Goal: Task Accomplishment & Management: Manage account settings

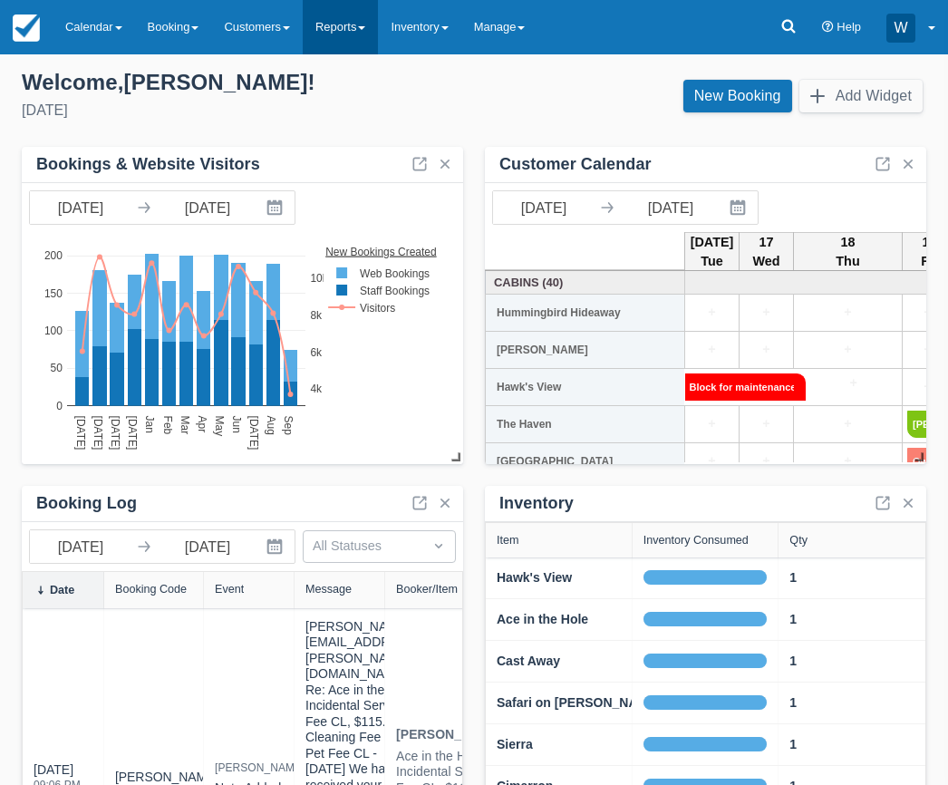
click at [357, 24] on link "Reports" at bounding box center [340, 27] width 75 height 54
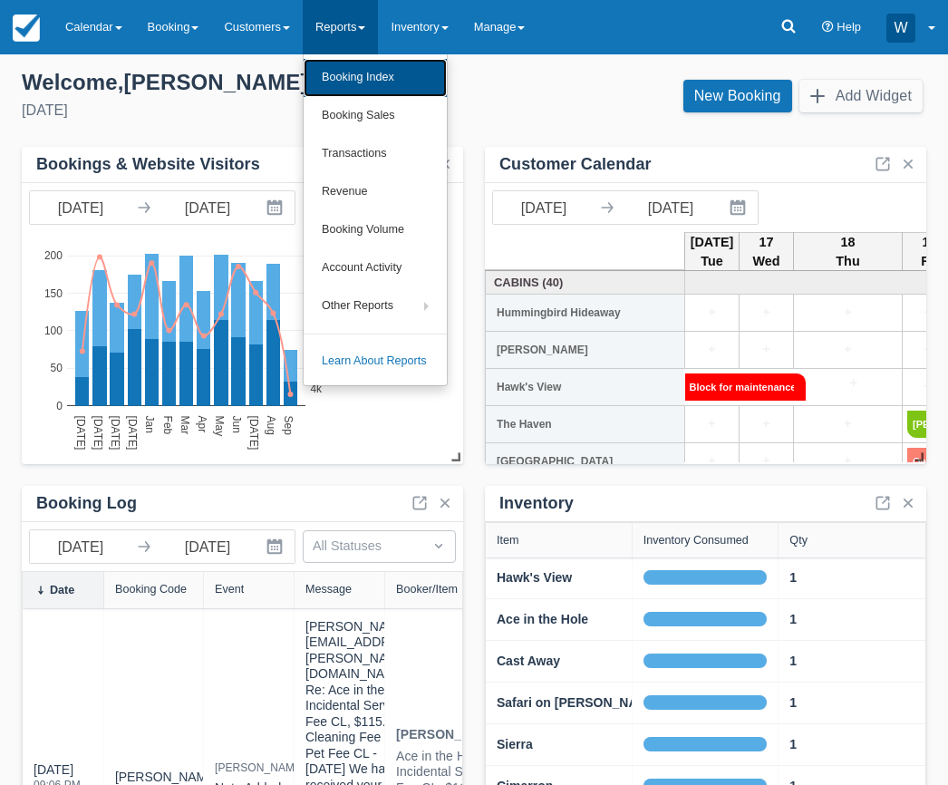
click at [363, 74] on link "Booking Index" at bounding box center [375, 78] width 143 height 38
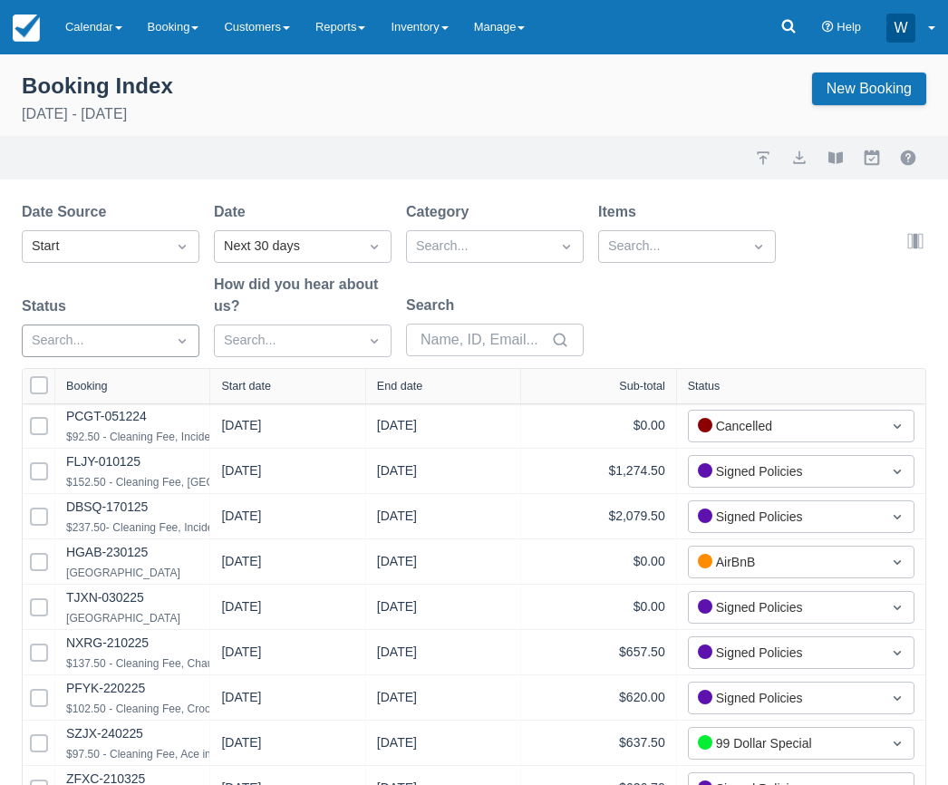
select select "25"
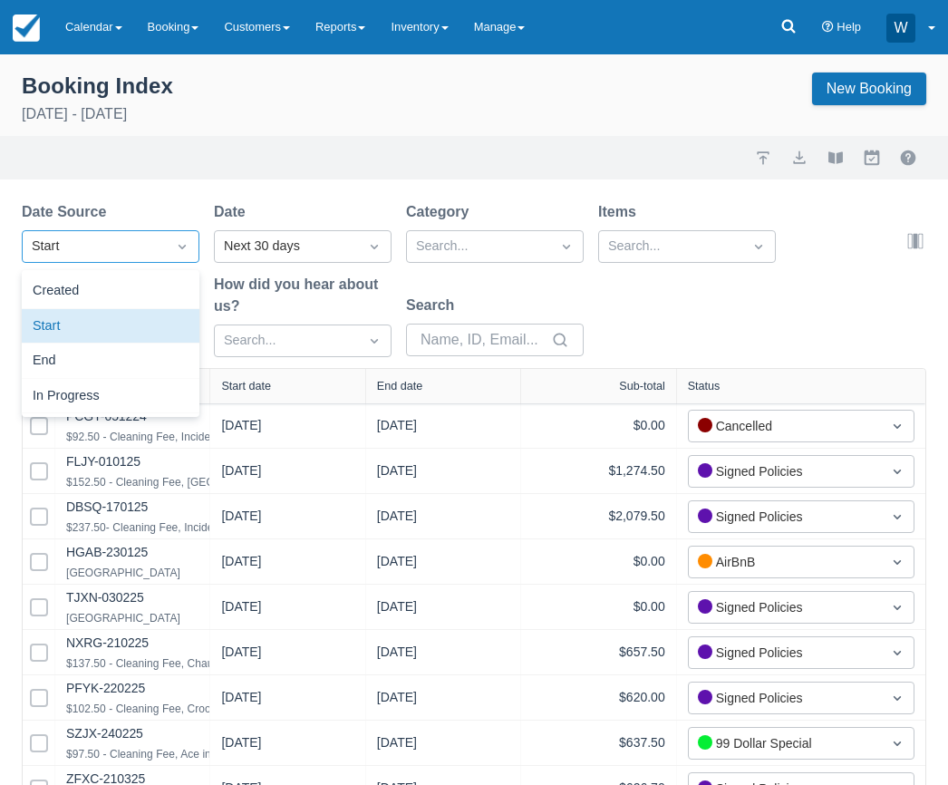
click at [140, 244] on div "Start" at bounding box center [94, 247] width 125 height 20
click at [140, 280] on div "Created" at bounding box center [111, 291] width 178 height 35
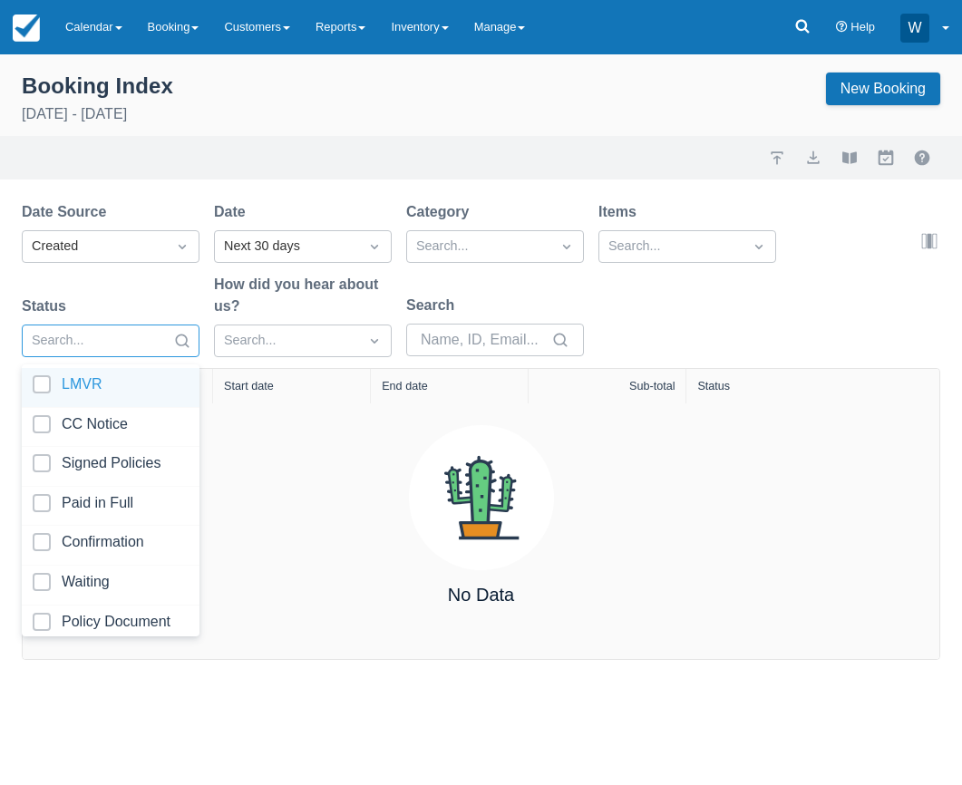
click at [152, 339] on div at bounding box center [94, 341] width 125 height 24
click at [332, 243] on div "Next 30 days" at bounding box center [286, 247] width 125 height 20
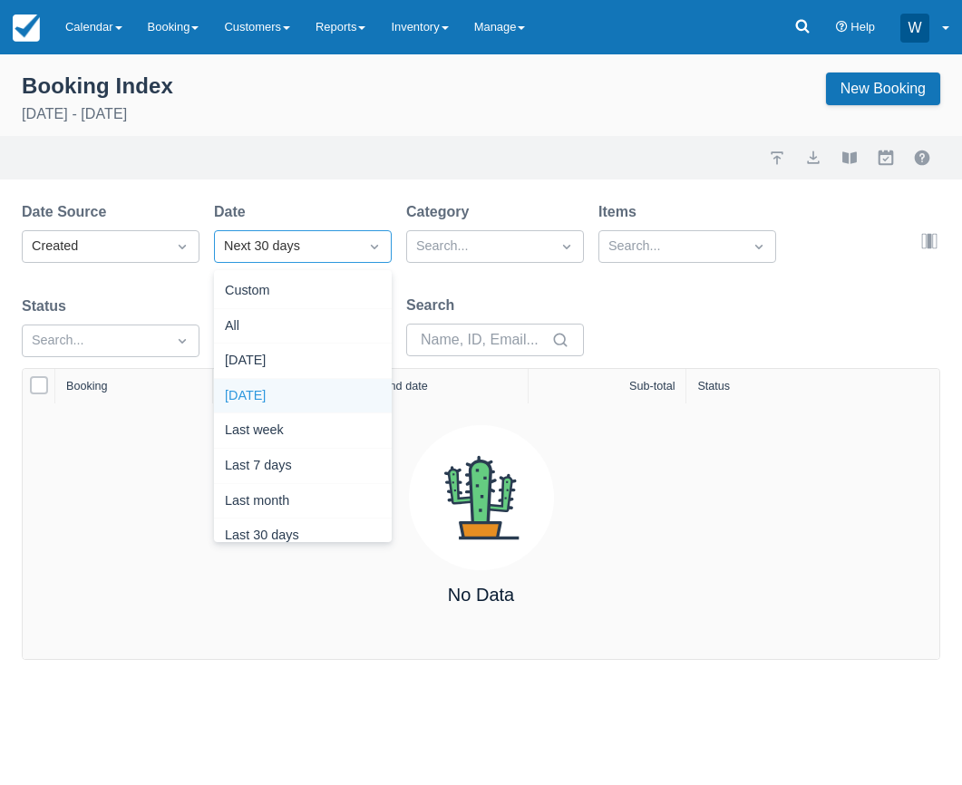
click at [324, 389] on div "Yesterday" at bounding box center [303, 396] width 178 height 35
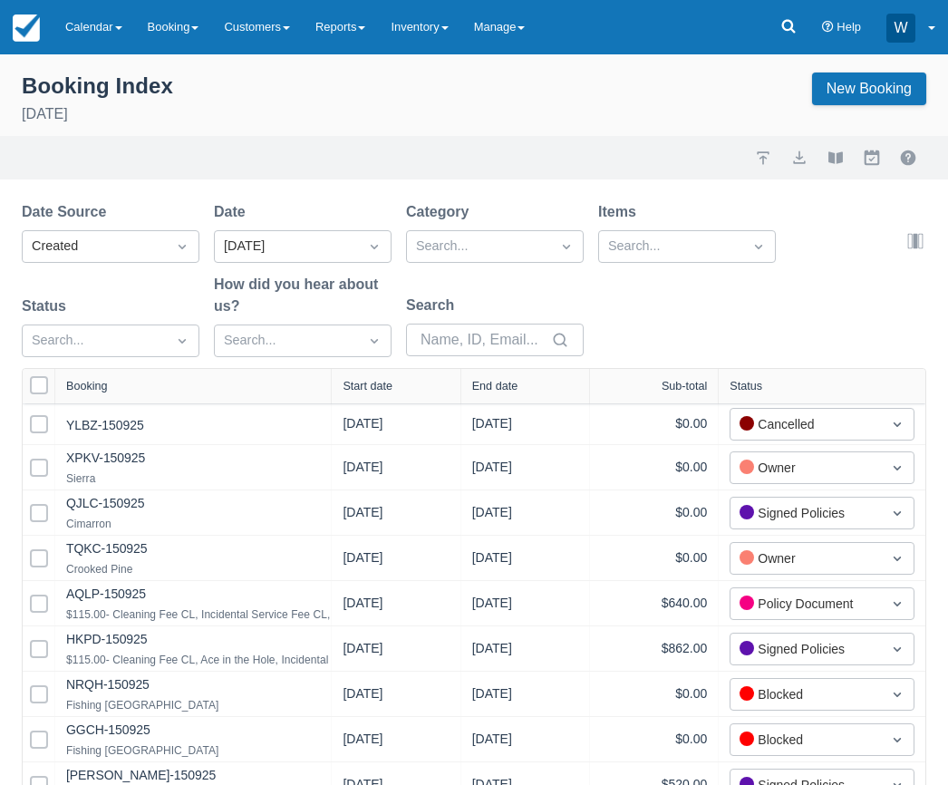
drag, startPoint x: 208, startPoint y: 380, endPoint x: 362, endPoint y: 373, distance: 153.3
click at [347, 373] on div at bounding box center [331, 386] width 33 height 34
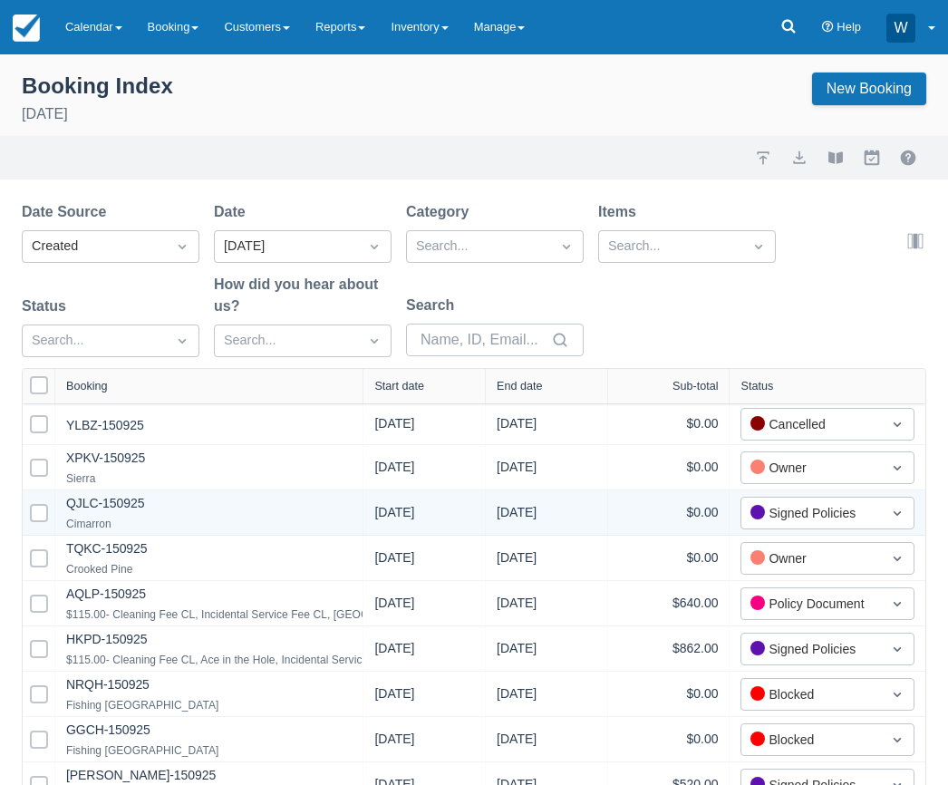
scroll to position [23, 0]
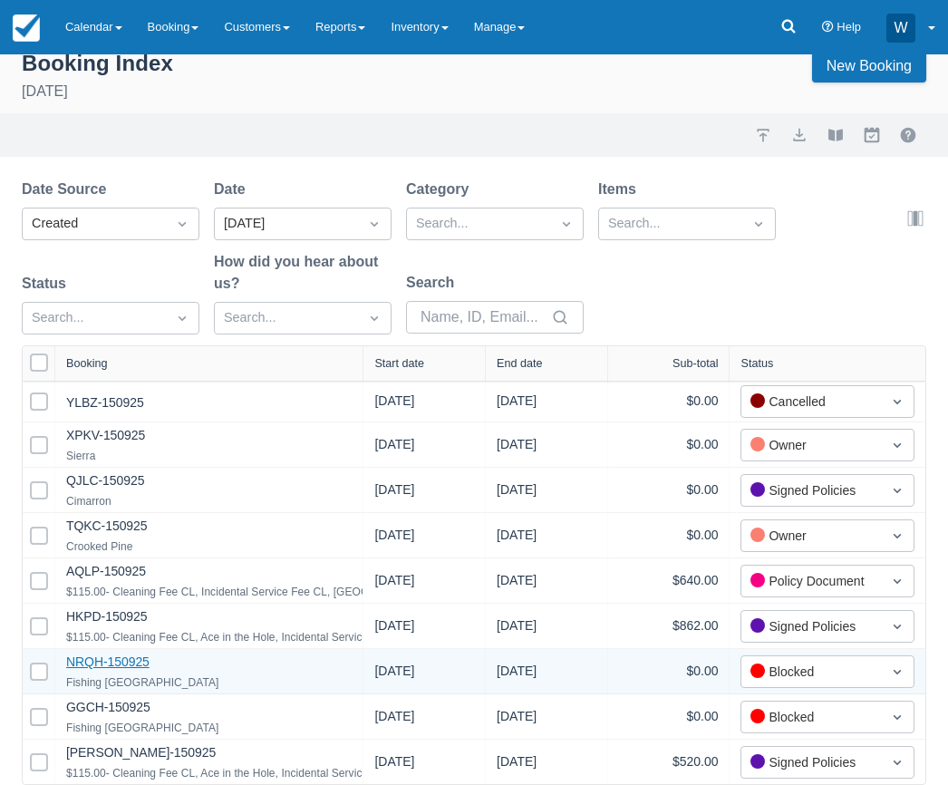
click at [116, 661] on link "NRQH-150925" at bounding box center [107, 661] width 83 height 15
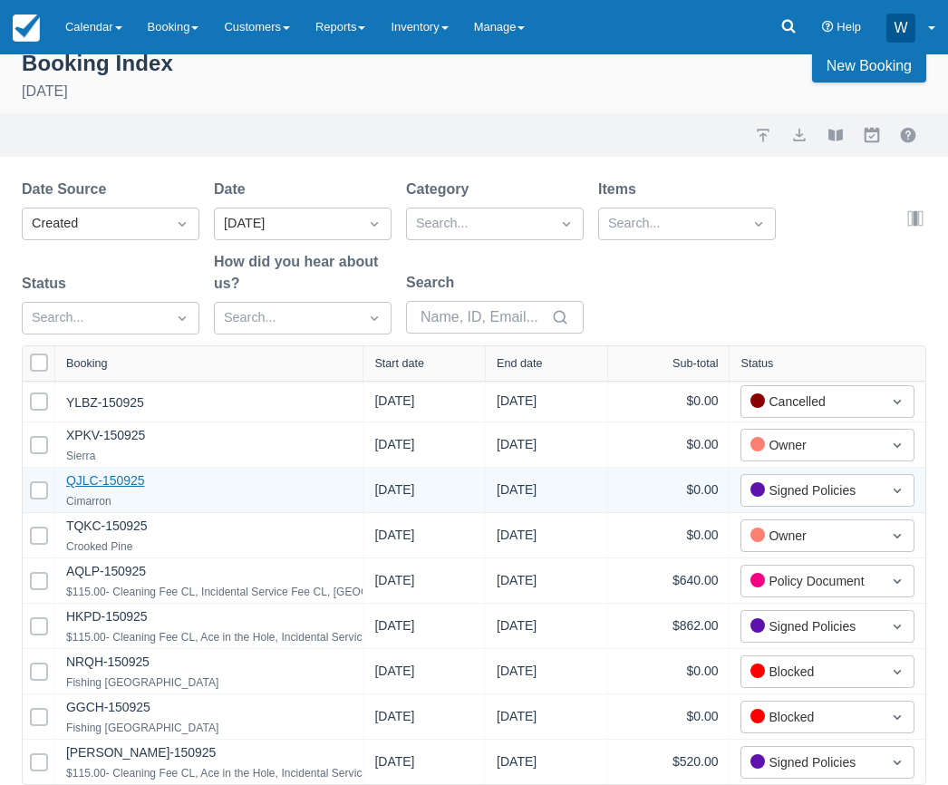
click at [100, 475] on link "QJLC-150925" at bounding box center [105, 480] width 78 height 15
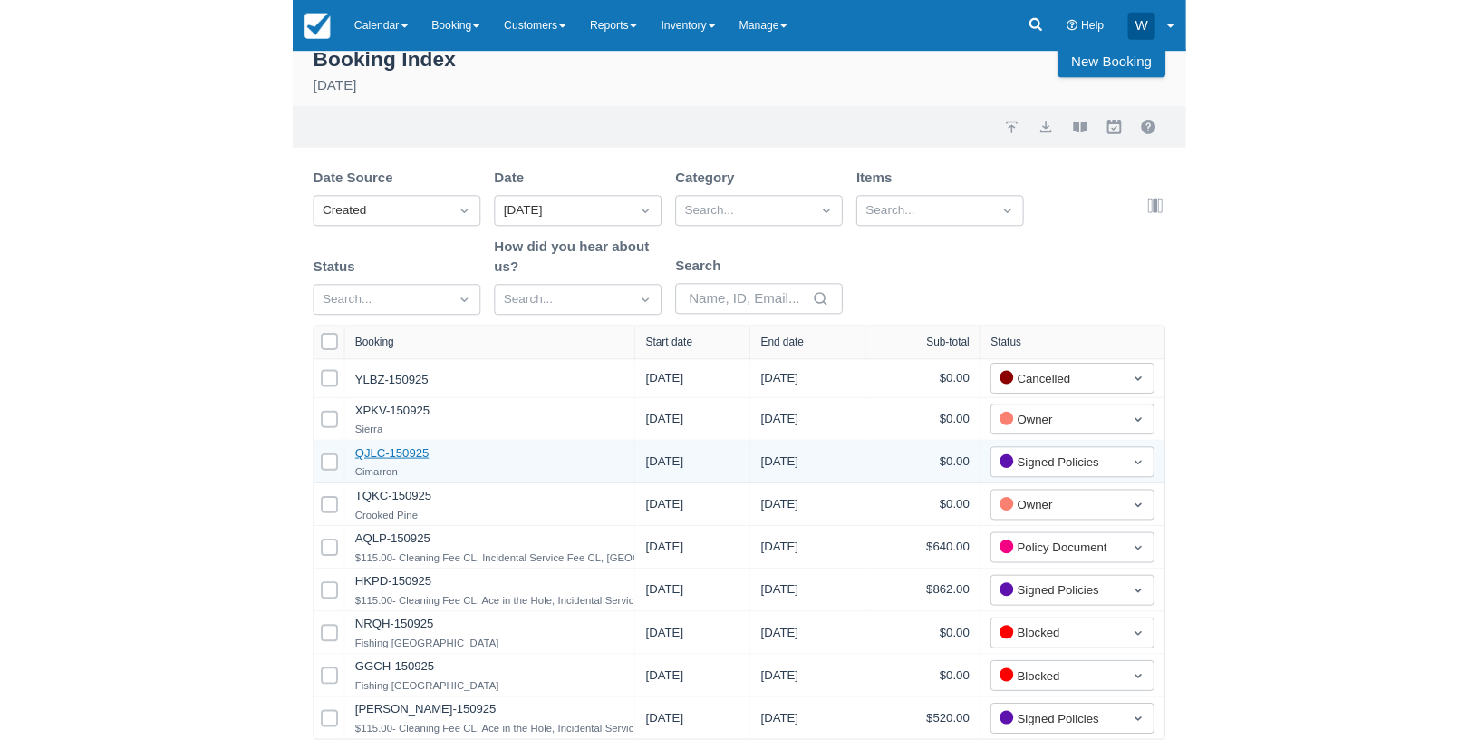
scroll to position [0, 0]
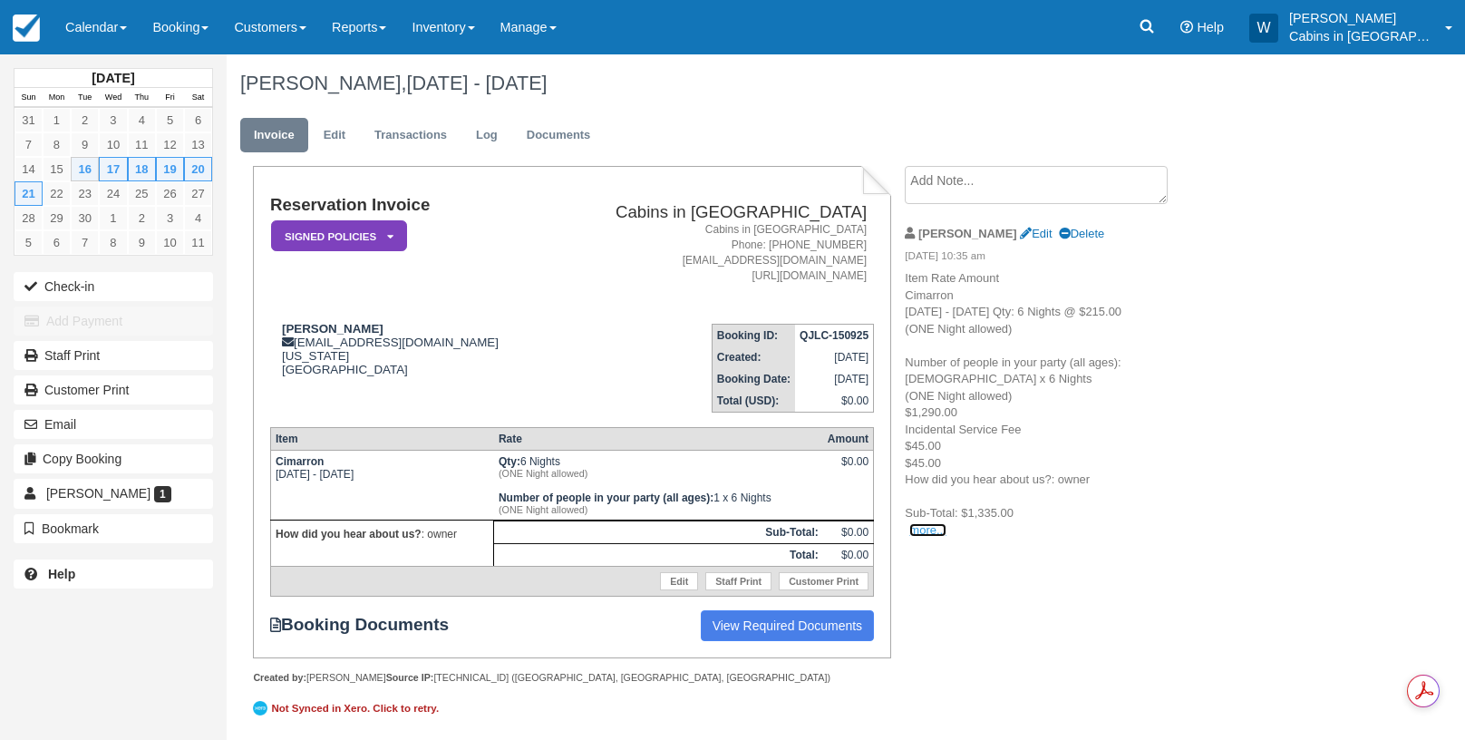
click at [918, 533] on link "more..." at bounding box center [927, 530] width 36 height 14
click at [323, 225] on em "Signed Policies" at bounding box center [339, 236] width 136 height 32
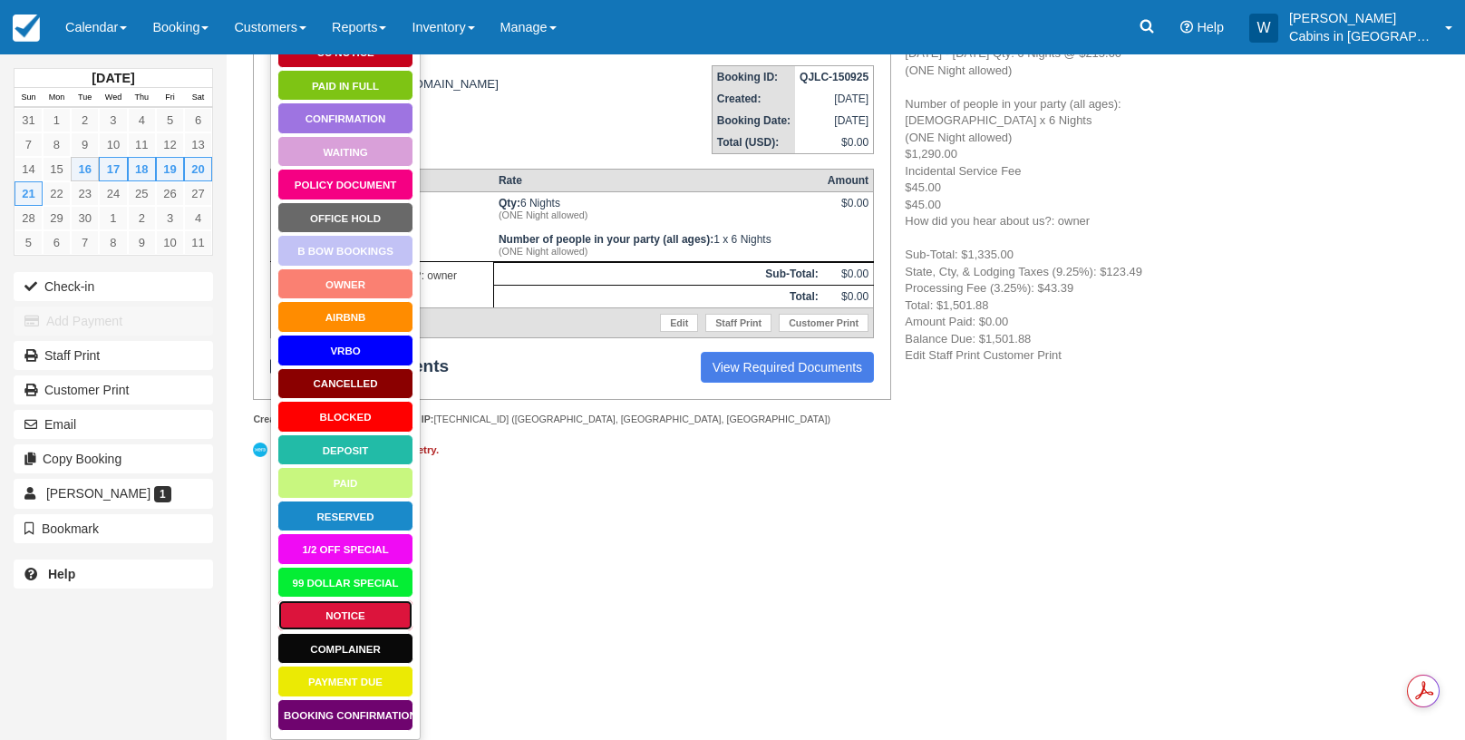
click at [343, 604] on link "Notice" at bounding box center [345, 615] width 136 height 32
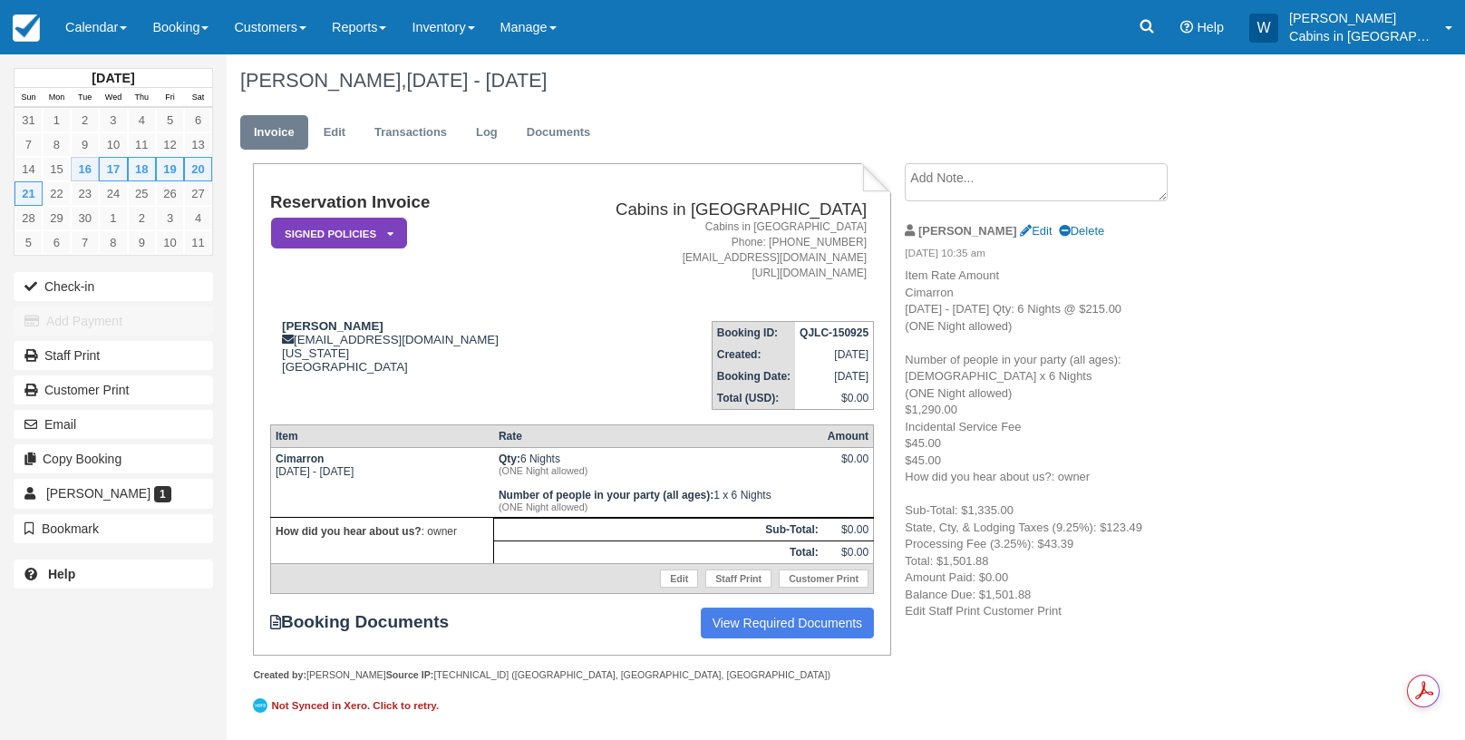
scroll to position [14, 0]
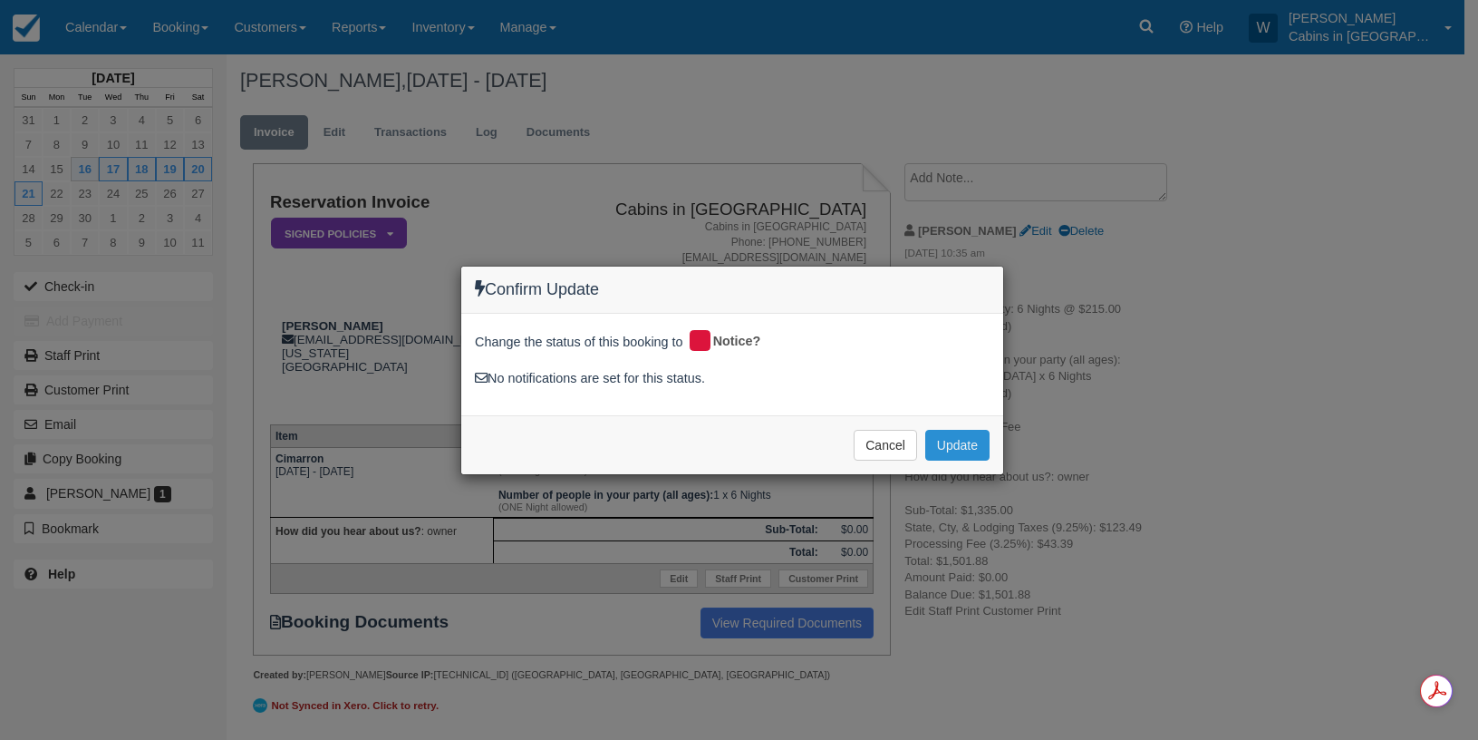
click at [947, 437] on button "Update" at bounding box center [957, 445] width 64 height 31
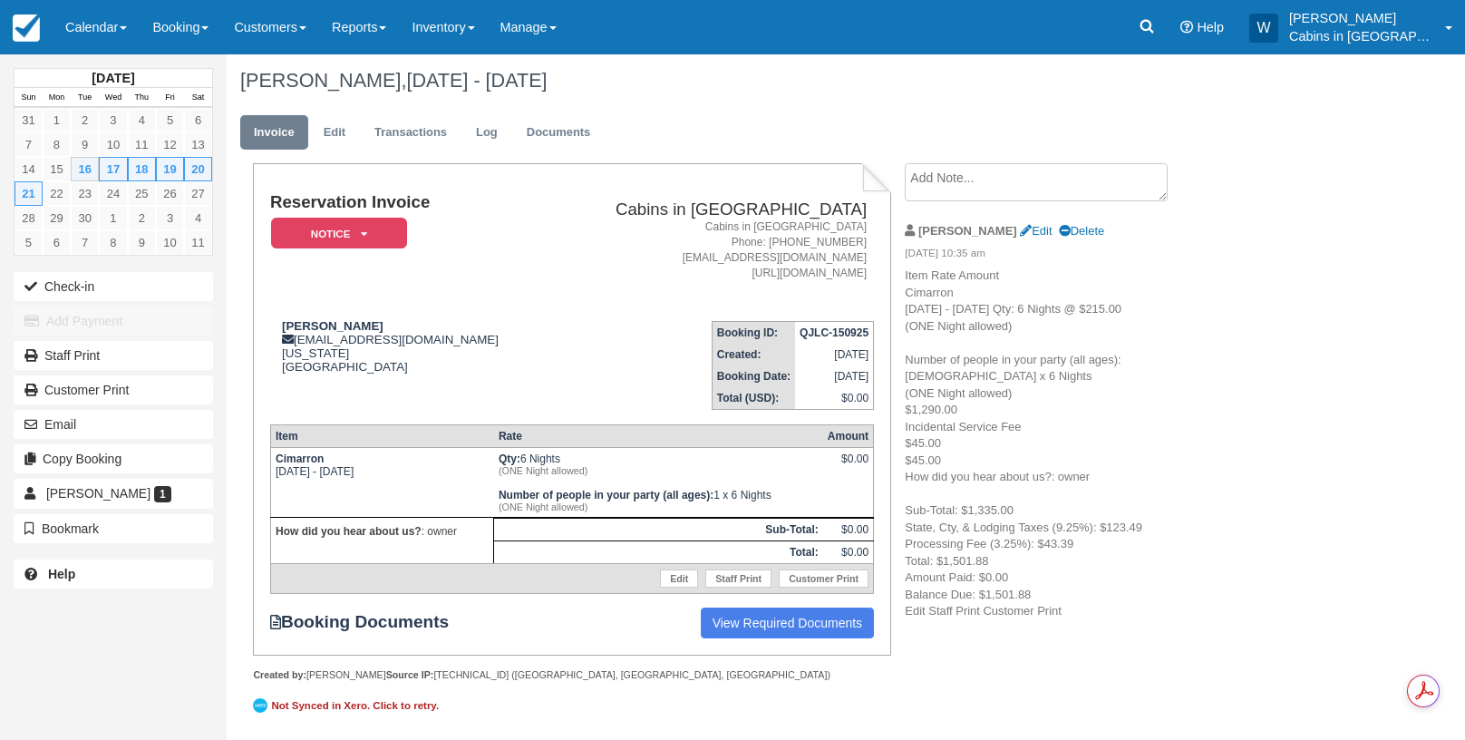
click at [947, 163] on textarea at bounding box center [1036, 182] width 263 height 38
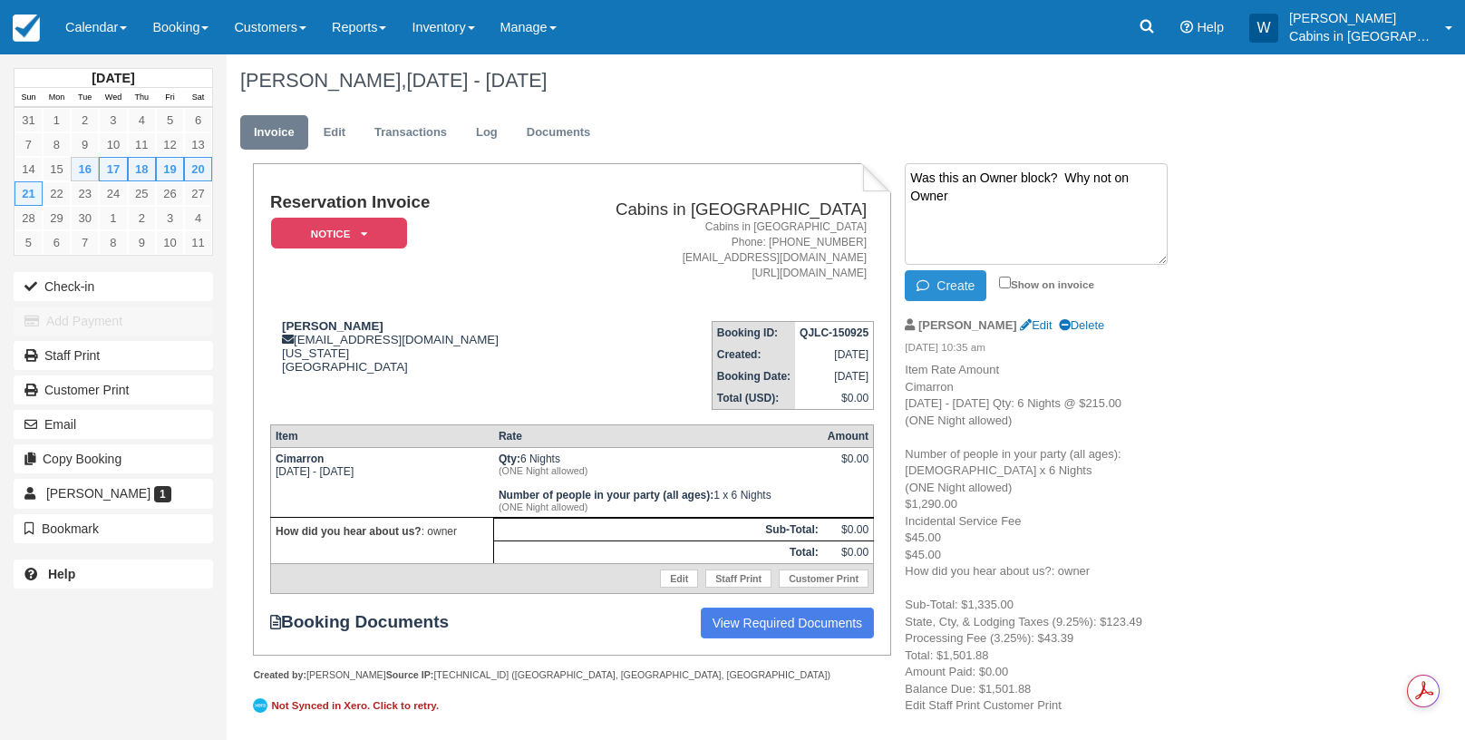
type textarea "Was this an Owner block? Why not on Owner"
click at [935, 279] on icon "button" at bounding box center [926, 285] width 20 height 13
